Goal: Task Accomplishment & Management: Manage account settings

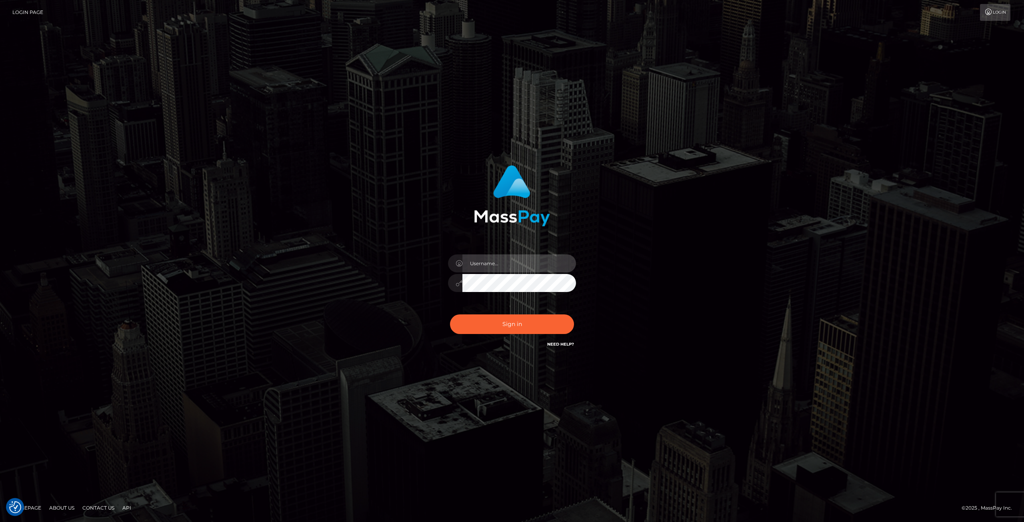
click at [491, 267] on input "text" at bounding box center [519, 263] width 114 height 18
type input "[EMAIL_ADDRESS][DOMAIN_NAME]"
click at [507, 323] on button "Sign in" at bounding box center [512, 324] width 124 height 20
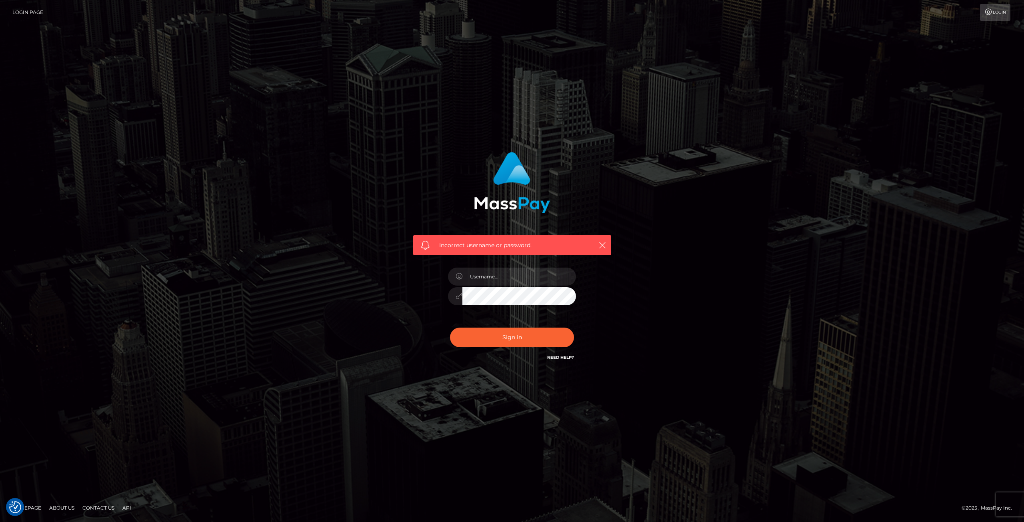
click at [565, 244] on span "Incorrect username or password." at bounding box center [512, 245] width 146 height 8
click at [482, 246] on span "Incorrect username or password." at bounding box center [512, 245] width 146 height 8
click at [1009, 8] on link "Login" at bounding box center [995, 12] width 30 height 17
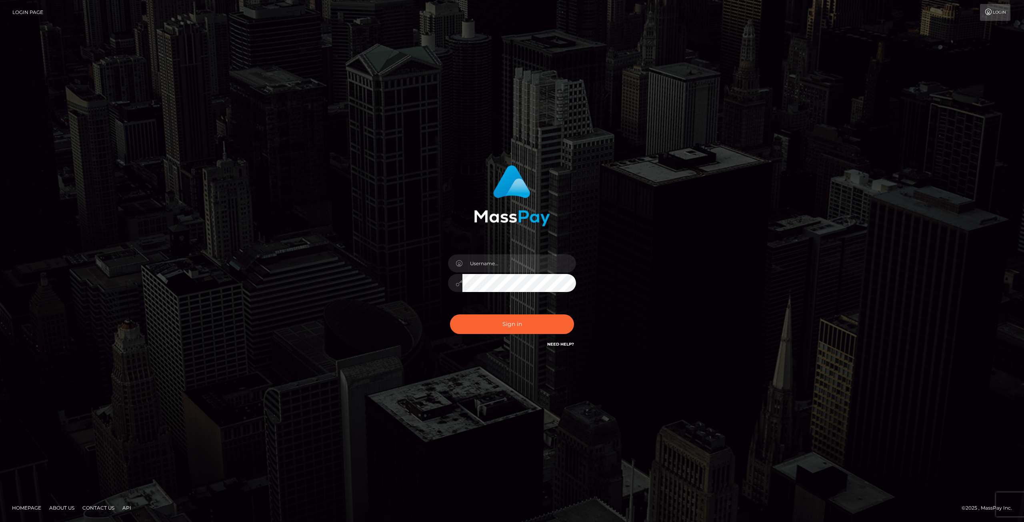
click at [1001, 12] on link "Login" at bounding box center [995, 12] width 30 height 17
drag, startPoint x: 566, startPoint y: 350, endPoint x: 564, endPoint y: 344, distance: 5.7
click at [564, 344] on div "Need Help?" at bounding box center [560, 345] width 27 height 10
click at [564, 344] on link "Need Help?" at bounding box center [560, 344] width 27 height 5
click at [485, 259] on input "text" at bounding box center [519, 263] width 114 height 18
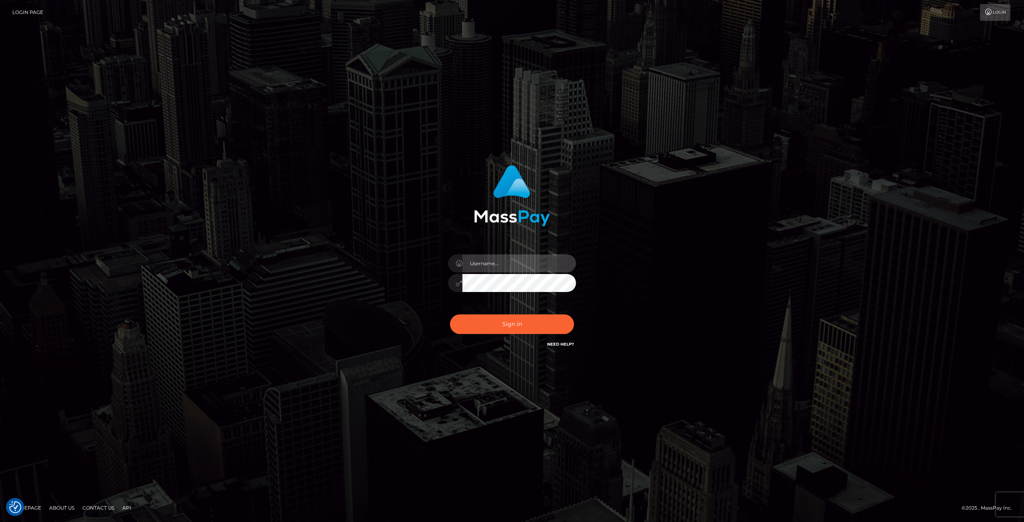
type input "langevin822@yahoo.com"
click at [479, 320] on button "Sign in" at bounding box center [512, 324] width 124 height 20
